Goal: Transaction & Acquisition: Purchase product/service

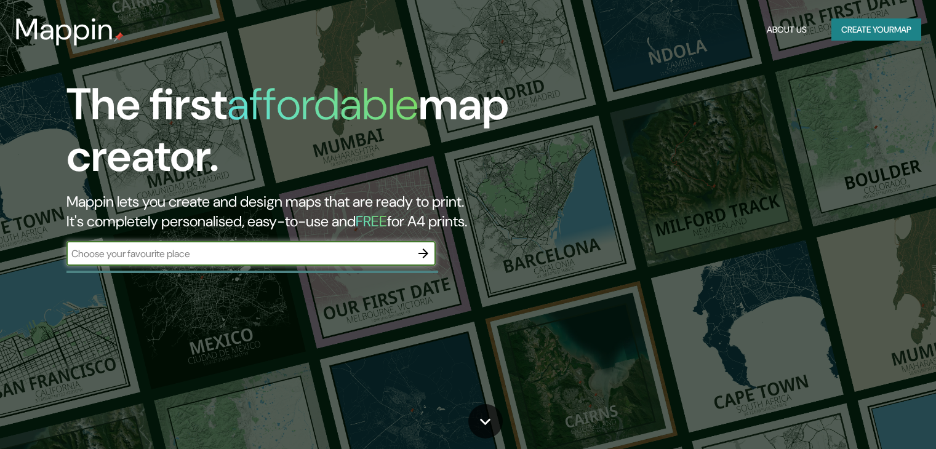
click at [427, 257] on icon "button" at bounding box center [423, 253] width 15 height 15
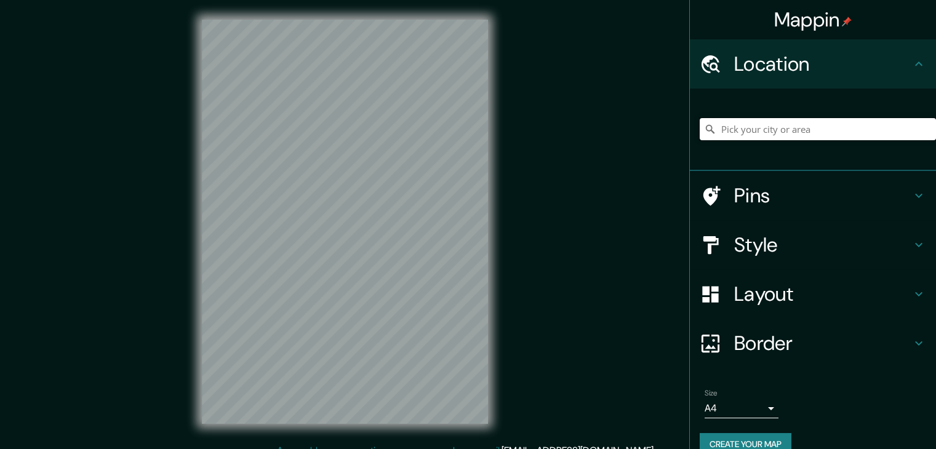
click at [770, 132] on input "Pick your city or area" at bounding box center [818, 129] width 236 height 22
drag, startPoint x: 803, startPoint y: 125, endPoint x: 933, endPoint y: 122, distance: 130.5
click at [805, 124] on input "Pick your city or area" at bounding box center [818, 129] width 236 height 22
click at [925, 131] on input "Pick your city or area" at bounding box center [818, 129] width 236 height 22
click at [811, 132] on input "Pick your city or area" at bounding box center [818, 129] width 236 height 22
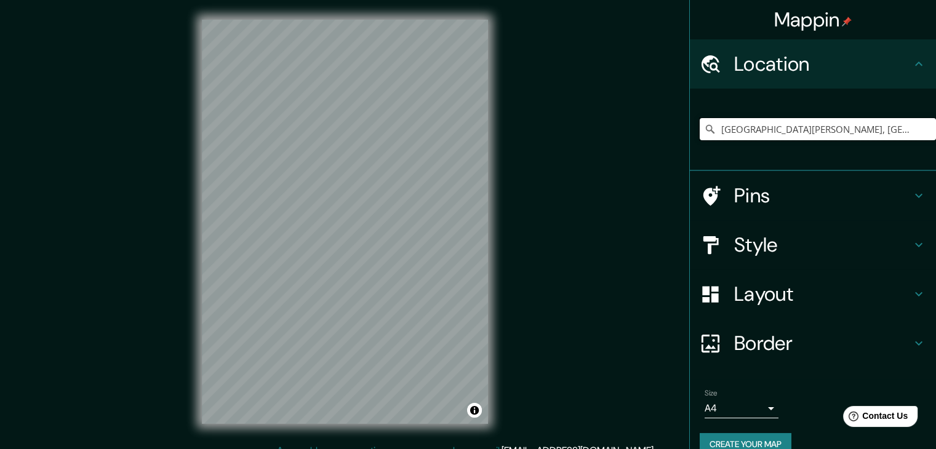
type input "[GEOGRAPHIC_DATA][PERSON_NAME], [GEOGRAPHIC_DATA][PERSON_NAME], [GEOGRAPHIC_DAT…"
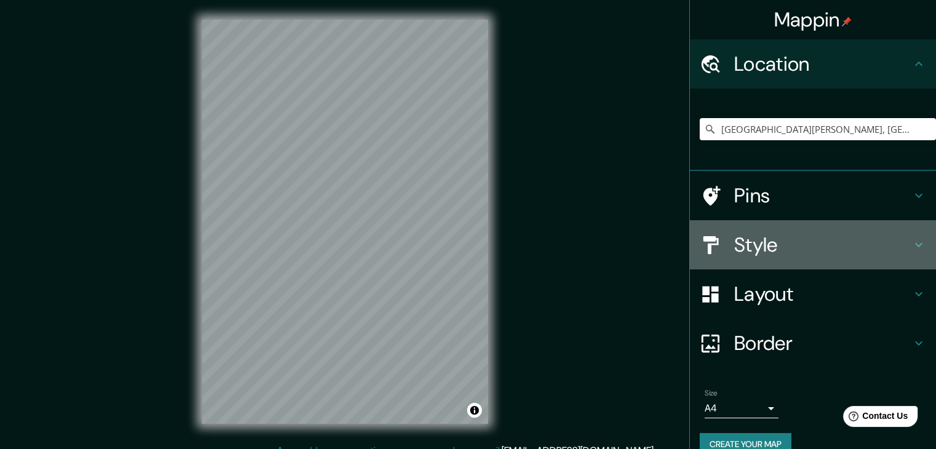
click at [785, 234] on h4 "Style" at bounding box center [822, 245] width 177 height 25
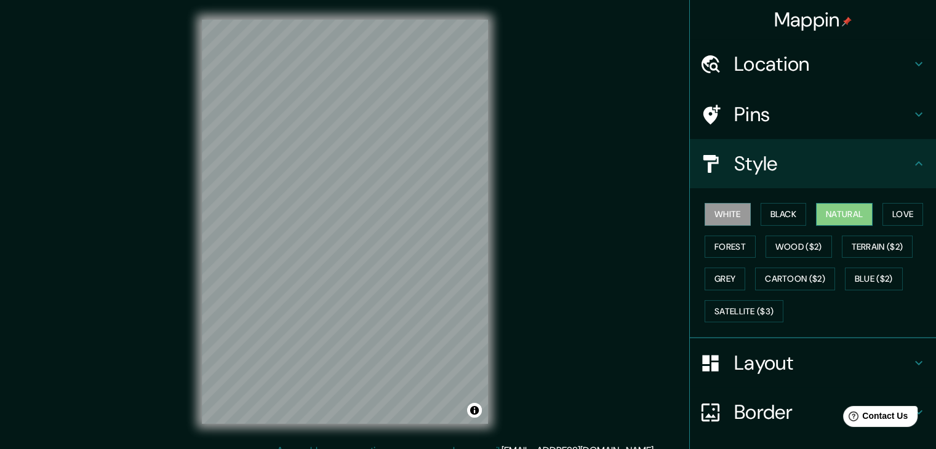
click at [839, 211] on button "Natural" at bounding box center [844, 214] width 57 height 23
